Goal: Task Accomplishment & Management: Use online tool/utility

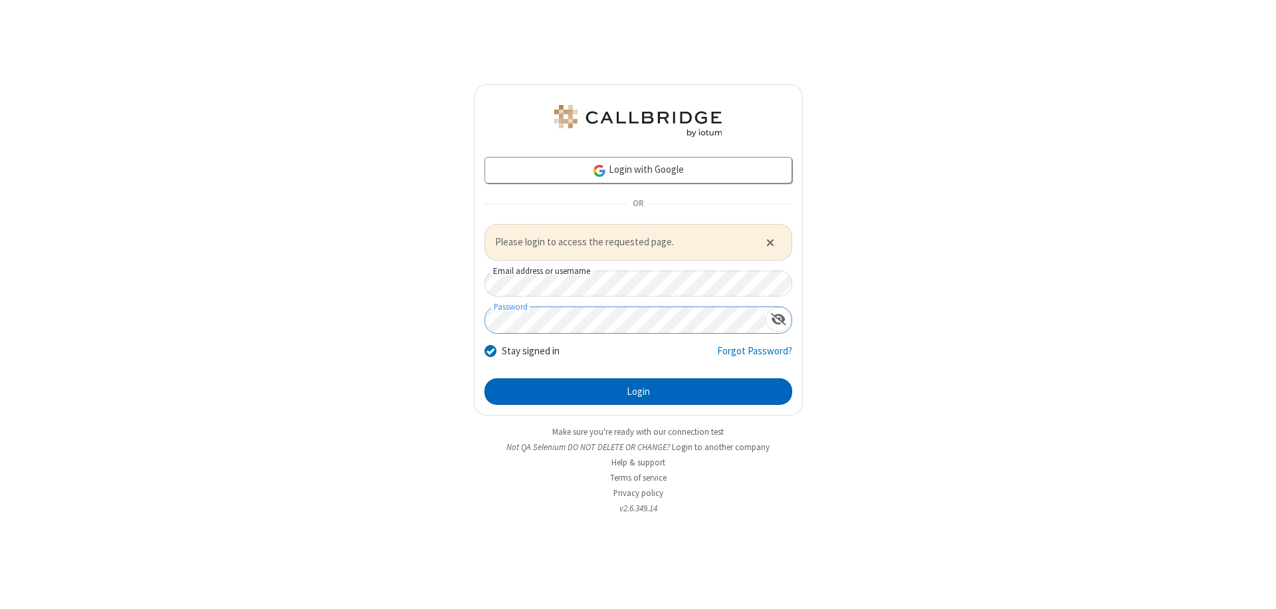
click at [638, 391] on button "Login" at bounding box center [638, 391] width 308 height 27
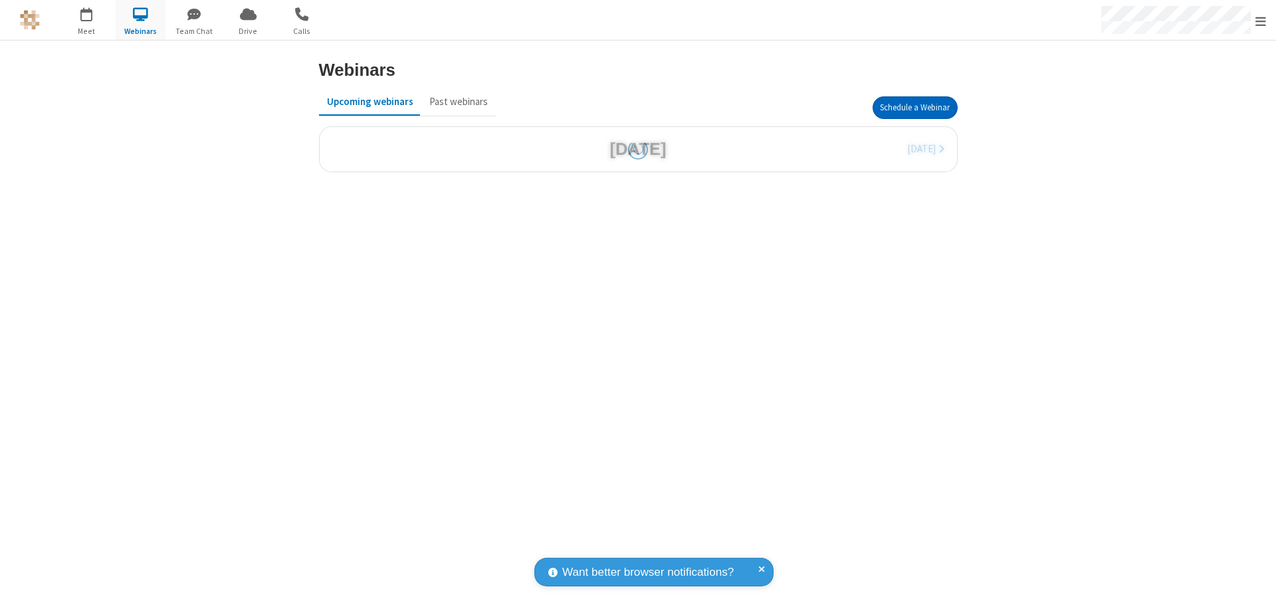
click at [914, 108] on button "Schedule a Webinar" at bounding box center [914, 107] width 85 height 23
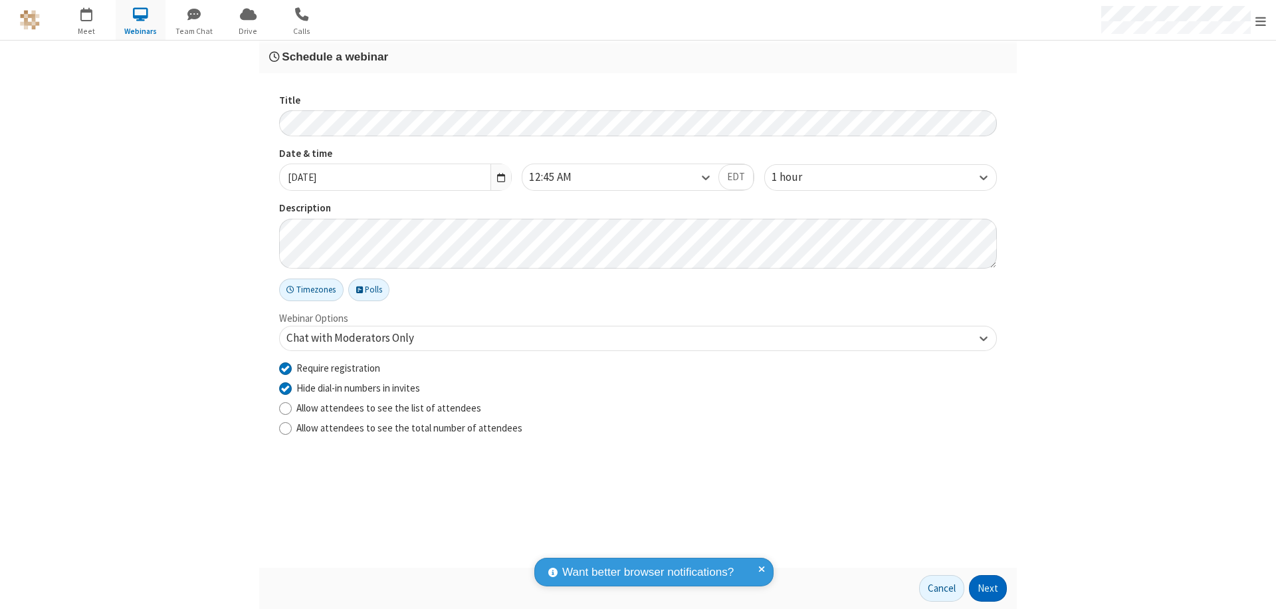
click at [988, 588] on button "Next" at bounding box center [988, 588] width 38 height 27
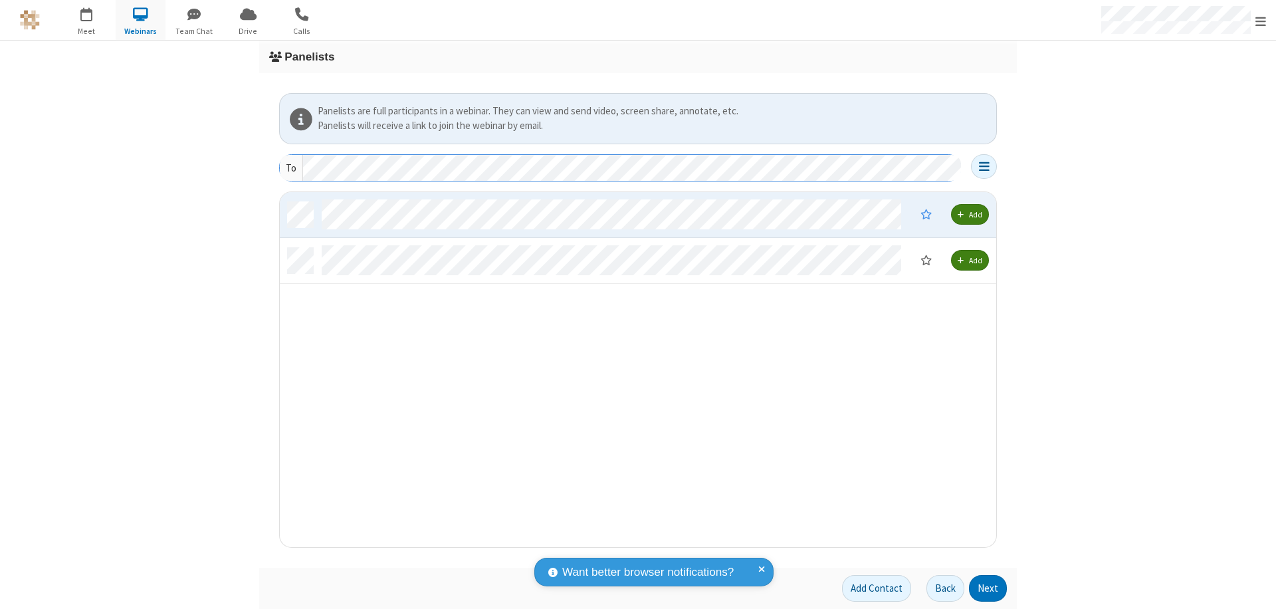
scroll to position [345, 706]
click at [988, 588] on button "Next" at bounding box center [988, 588] width 38 height 27
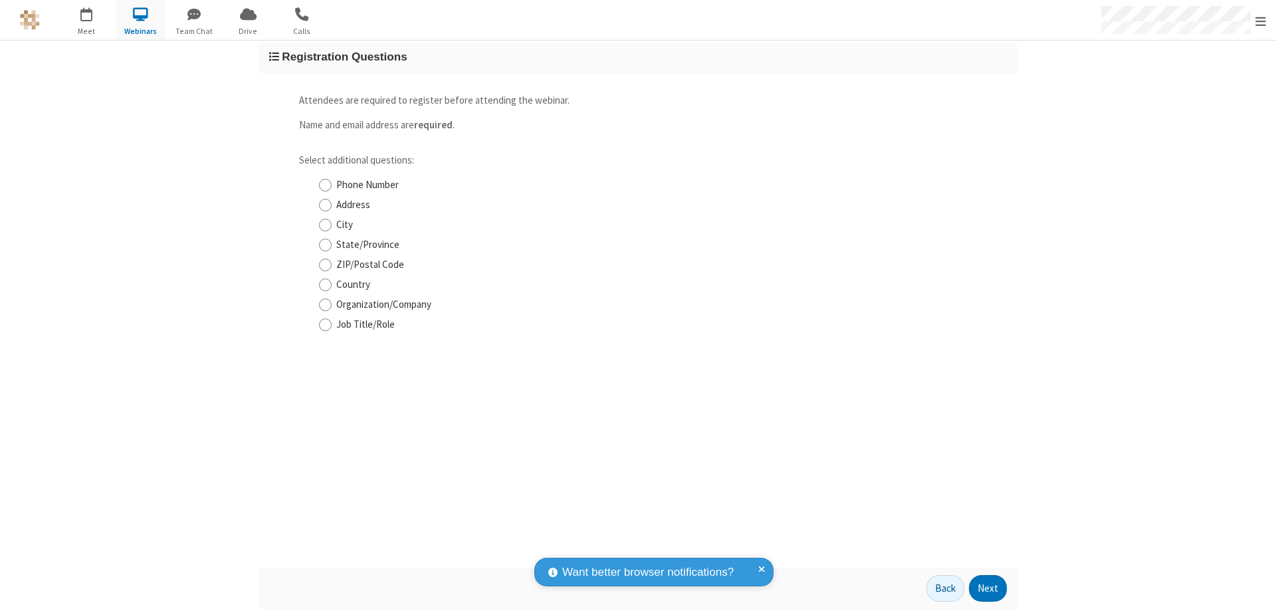
click at [325, 185] on input "Phone Number" at bounding box center [325, 185] width 13 height 14
checkbox input "true"
click at [988, 588] on button "Next" at bounding box center [988, 588] width 38 height 27
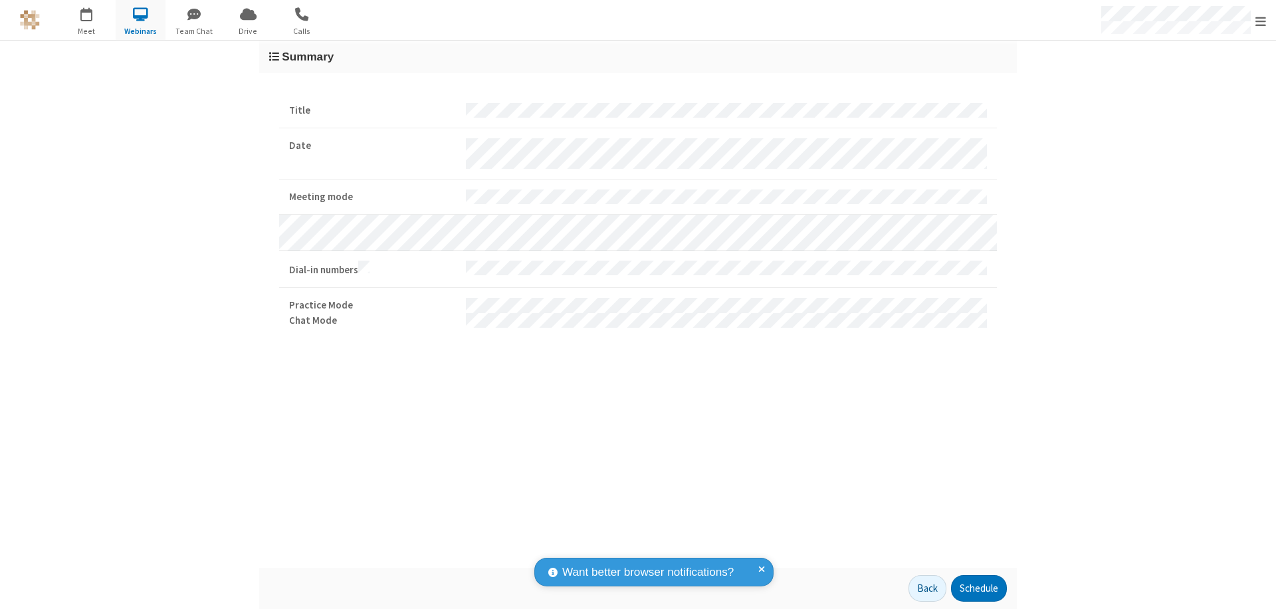
click at [978, 588] on button "Schedule" at bounding box center [979, 588] width 56 height 27
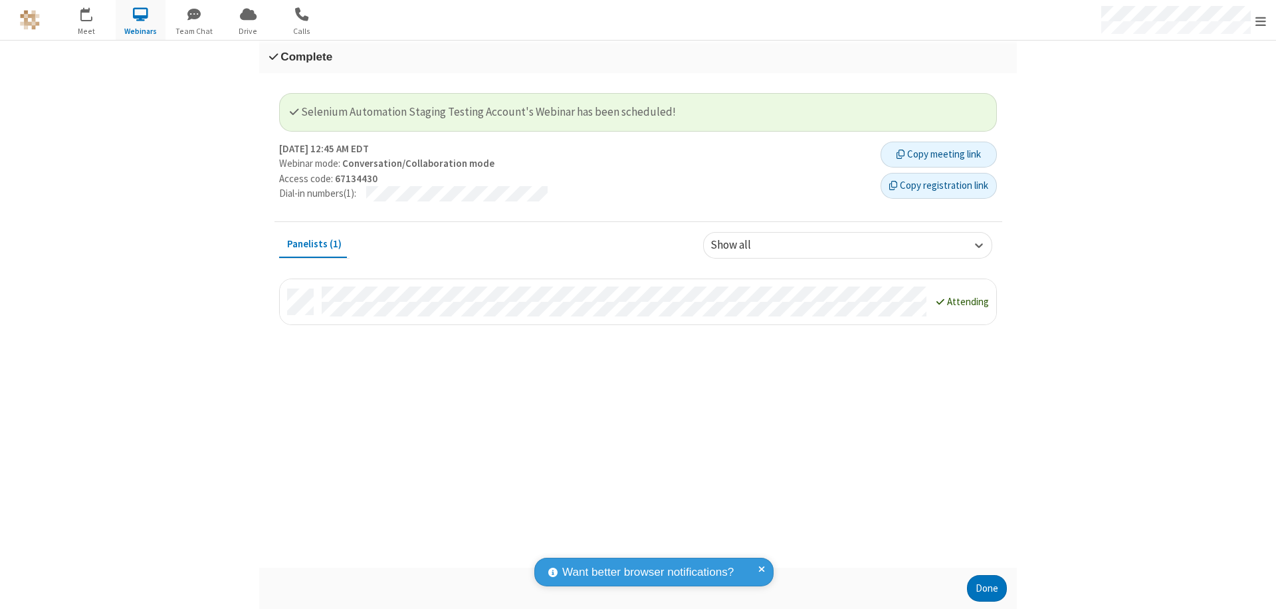
click at [938, 185] on button "Copy registration link" at bounding box center [938, 186] width 116 height 27
click at [987, 588] on button "Done" at bounding box center [987, 588] width 40 height 27
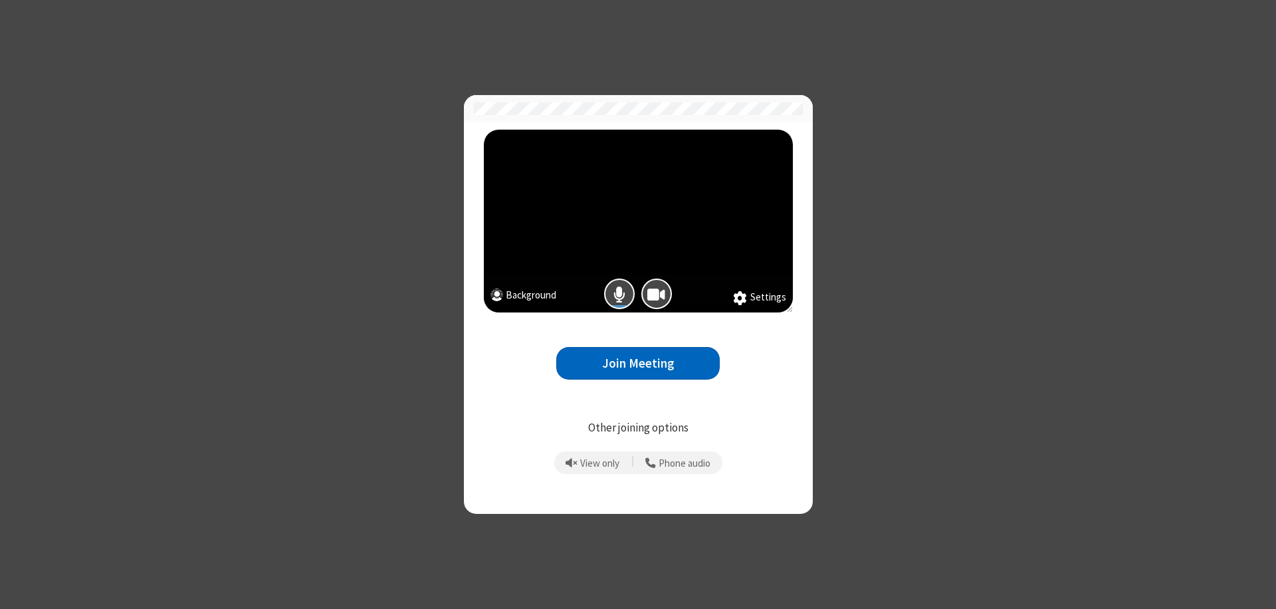
click at [638, 363] on button "Join Meeting" at bounding box center [637, 363] width 163 height 33
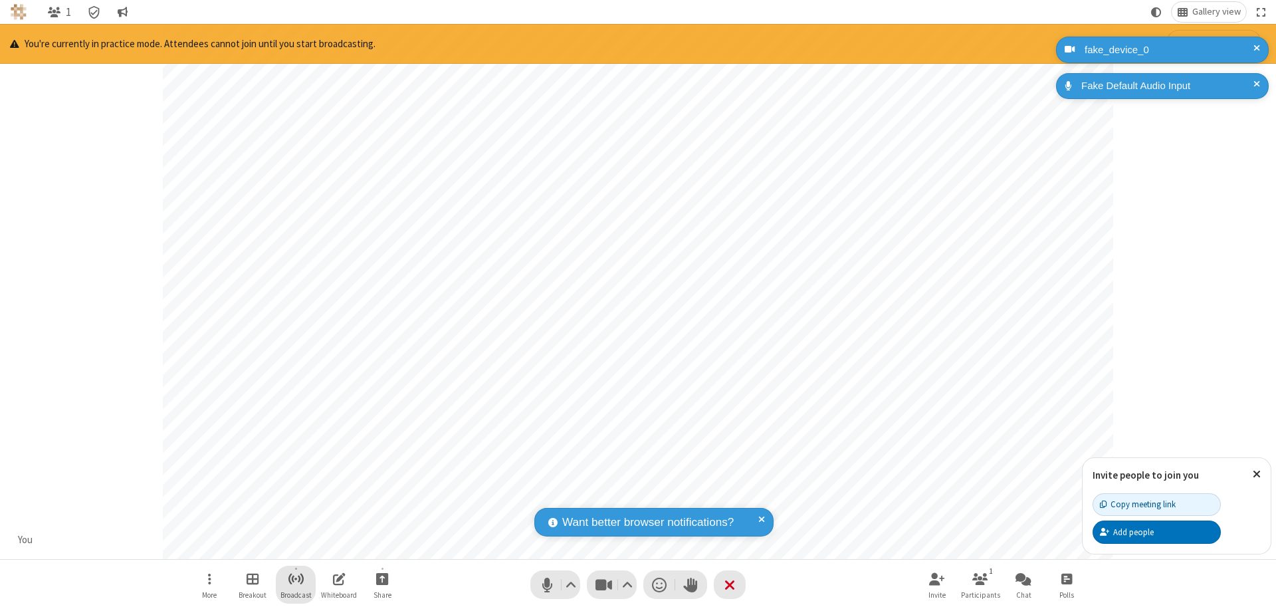
click at [295, 578] on span "Start broadcast" at bounding box center [296, 578] width 17 height 17
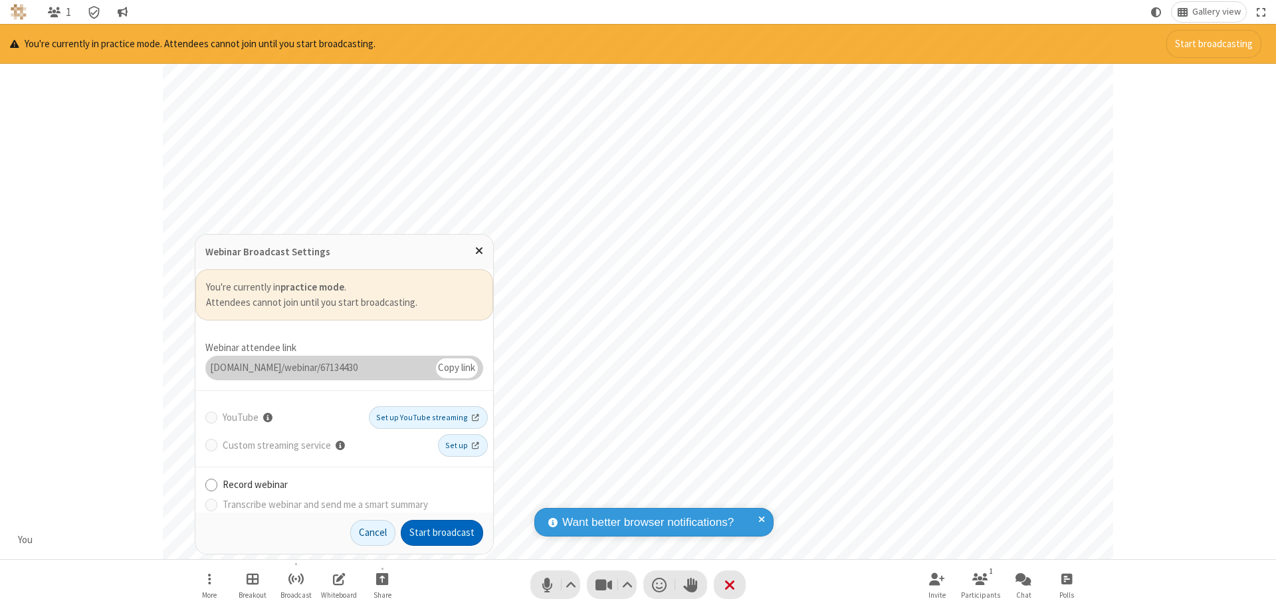
click at [442, 532] on button "Start broadcast" at bounding box center [442, 533] width 82 height 27
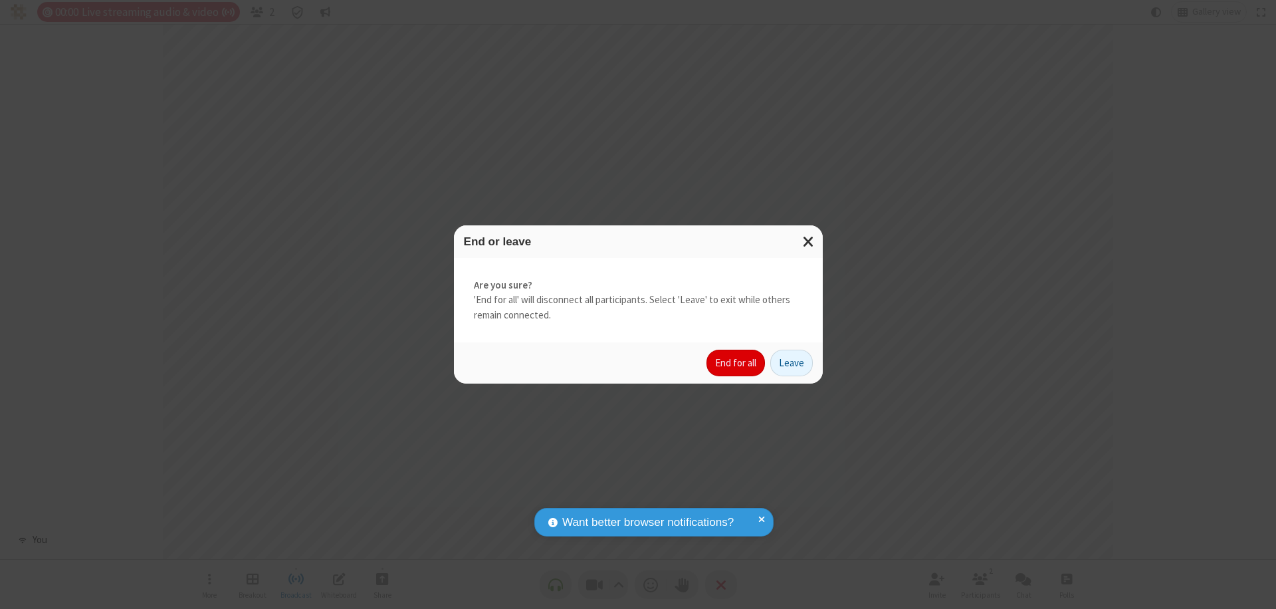
click at [736, 363] on button "End for all" at bounding box center [735, 362] width 58 height 27
